Goal: Download file/media

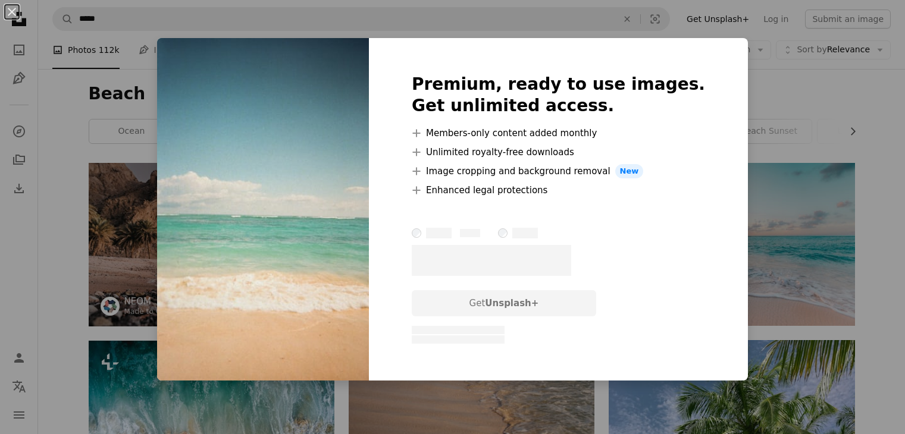
scroll to position [2015, 0]
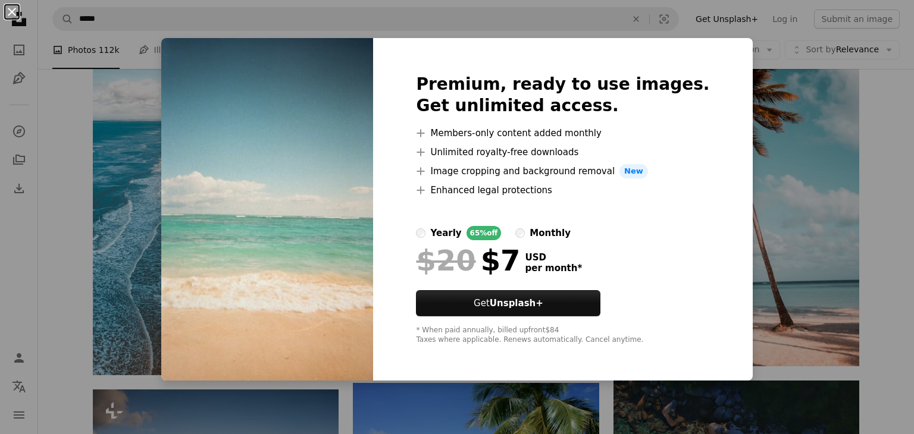
click at [14, 11] on button "An X shape" at bounding box center [12, 12] width 14 height 14
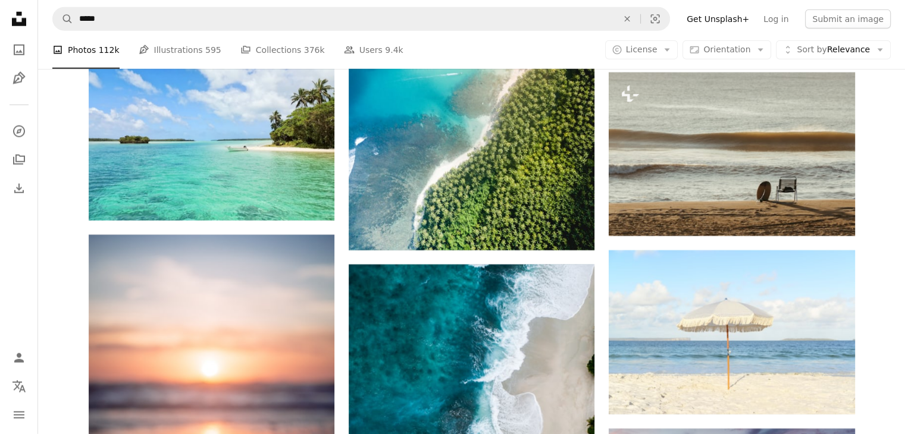
scroll to position [3143, 0]
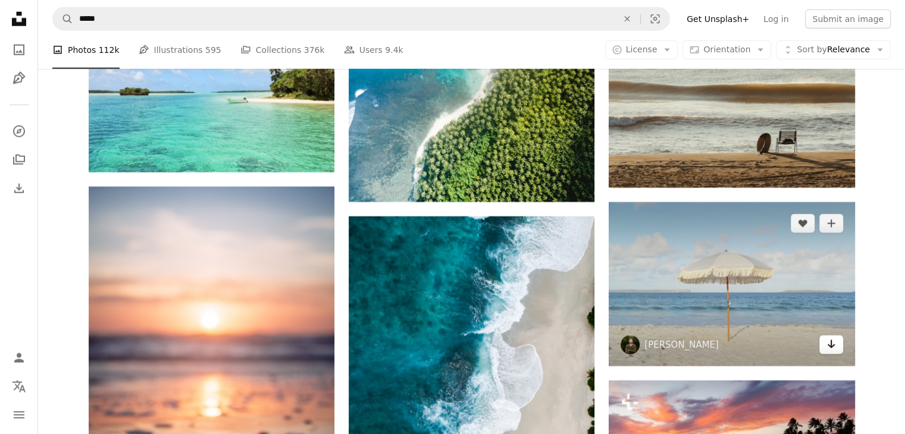
click at [833, 341] on icon "Arrow pointing down" at bounding box center [832, 344] width 10 height 14
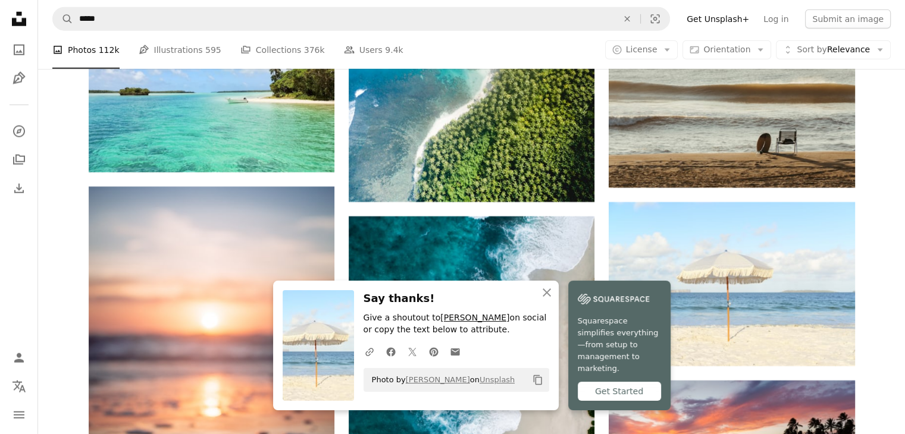
click at [467, 323] on link "[PERSON_NAME]" at bounding box center [474, 318] width 69 height 10
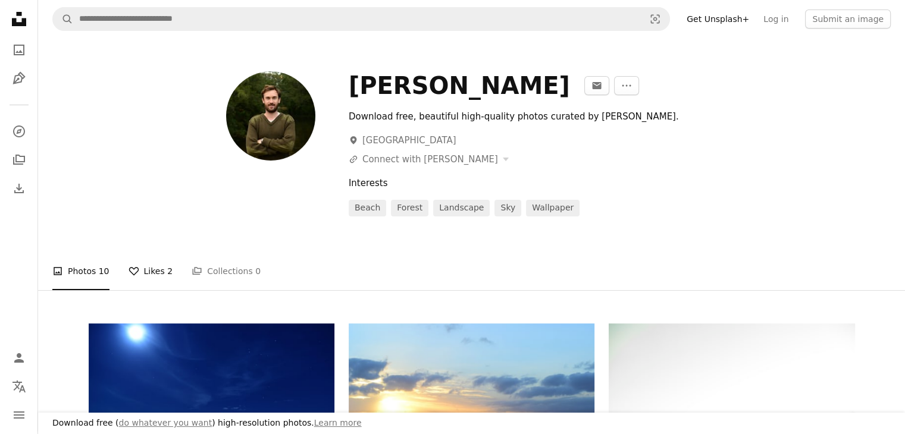
click at [149, 273] on link "A heart Likes 2" at bounding box center [151, 271] width 45 height 38
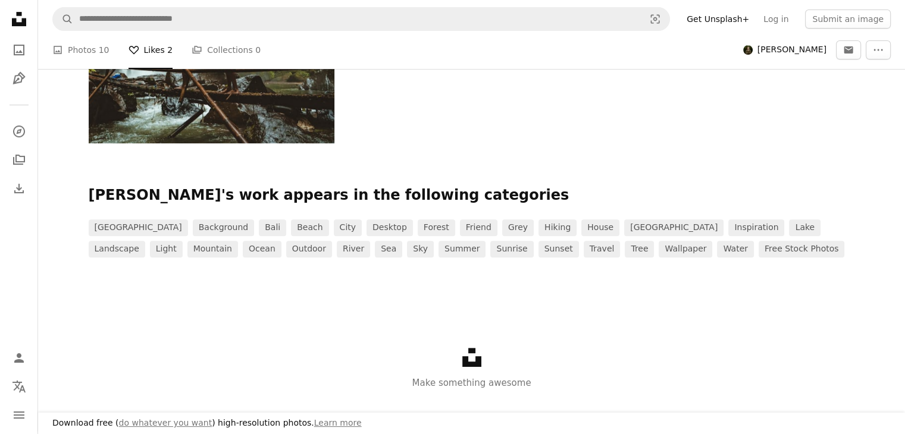
scroll to position [493, 0]
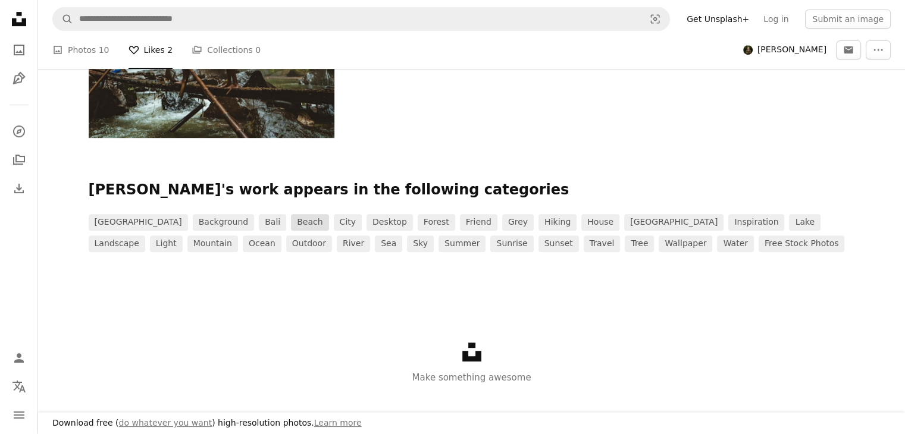
click at [291, 220] on link "beach" at bounding box center [309, 222] width 37 height 17
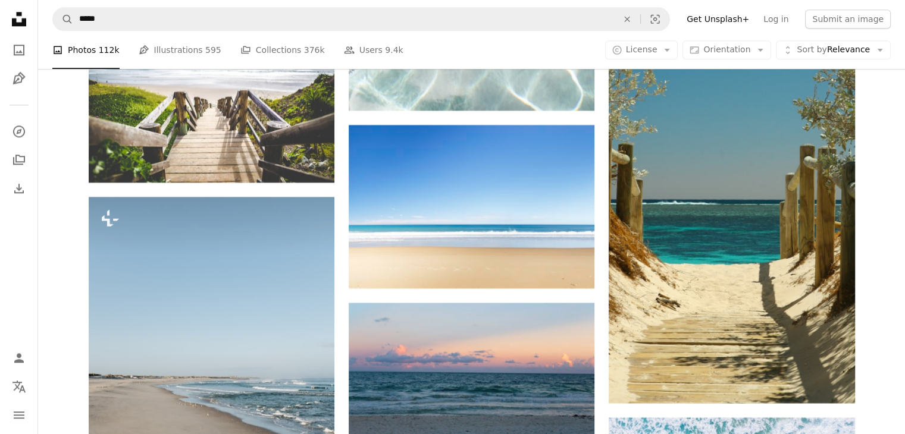
scroll to position [5889, 0]
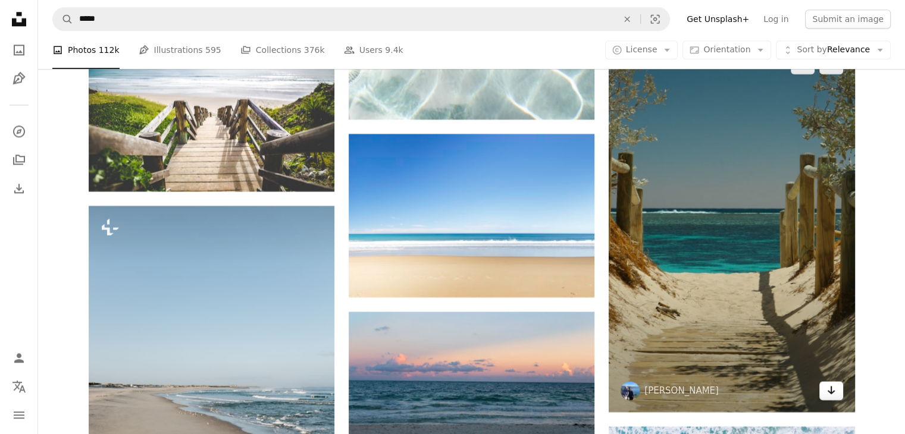
click at [833, 384] on icon "Arrow pointing down" at bounding box center [832, 390] width 10 height 14
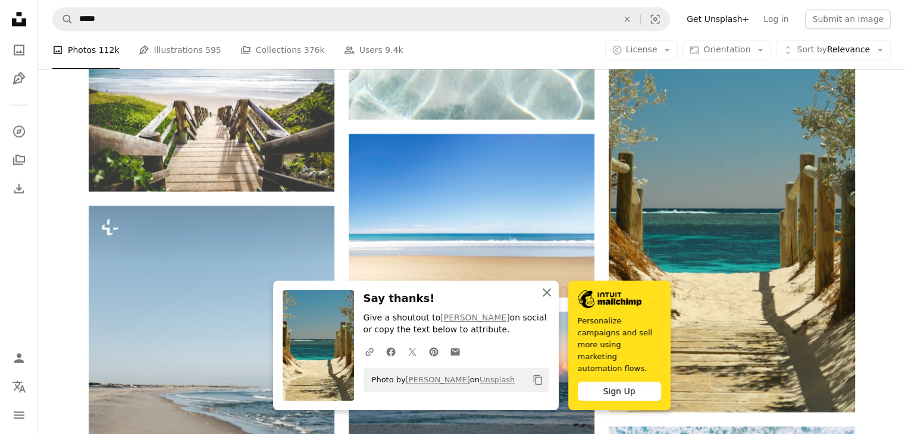
click at [550, 300] on icon "An X shape" at bounding box center [547, 293] width 14 height 14
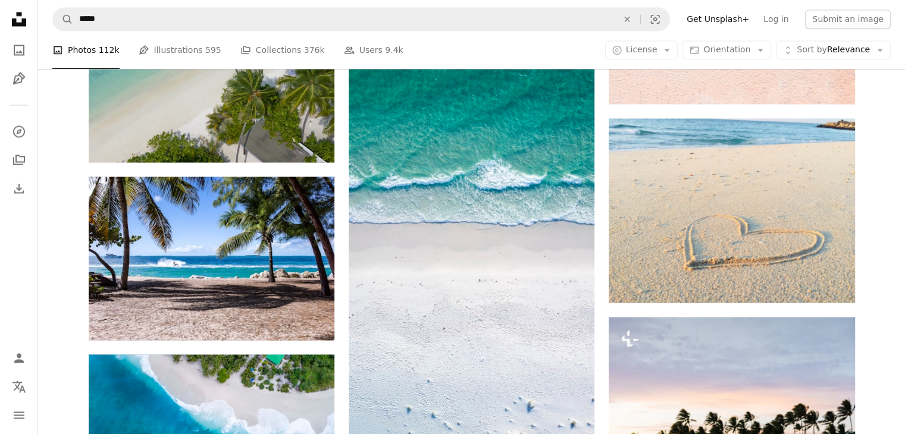
scroll to position [6552, 0]
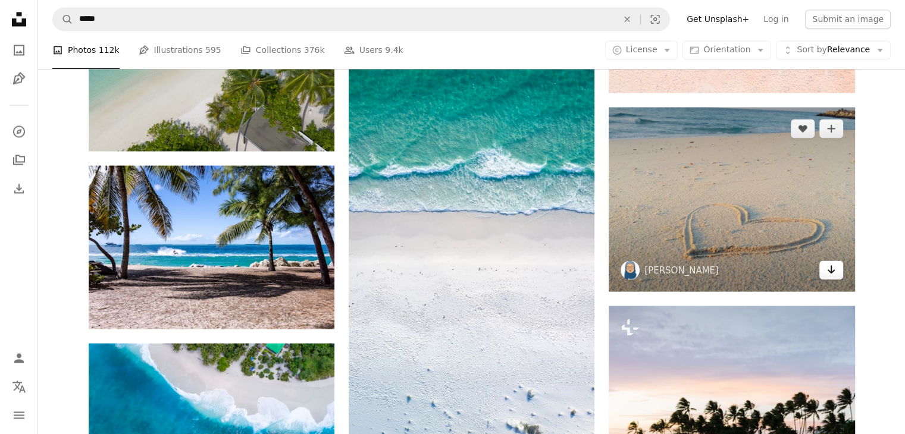
click at [833, 265] on icon "Arrow pointing down" at bounding box center [832, 269] width 10 height 14
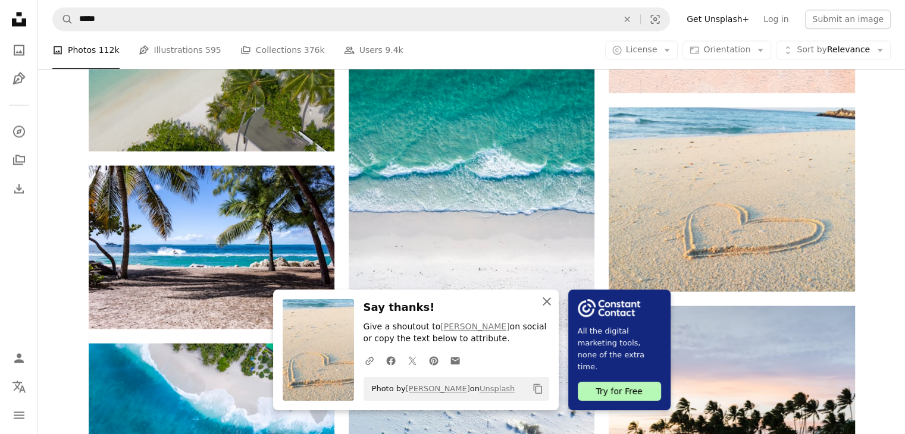
click at [549, 301] on icon "An X shape" at bounding box center [547, 302] width 14 height 14
